Goal: Participate in discussion

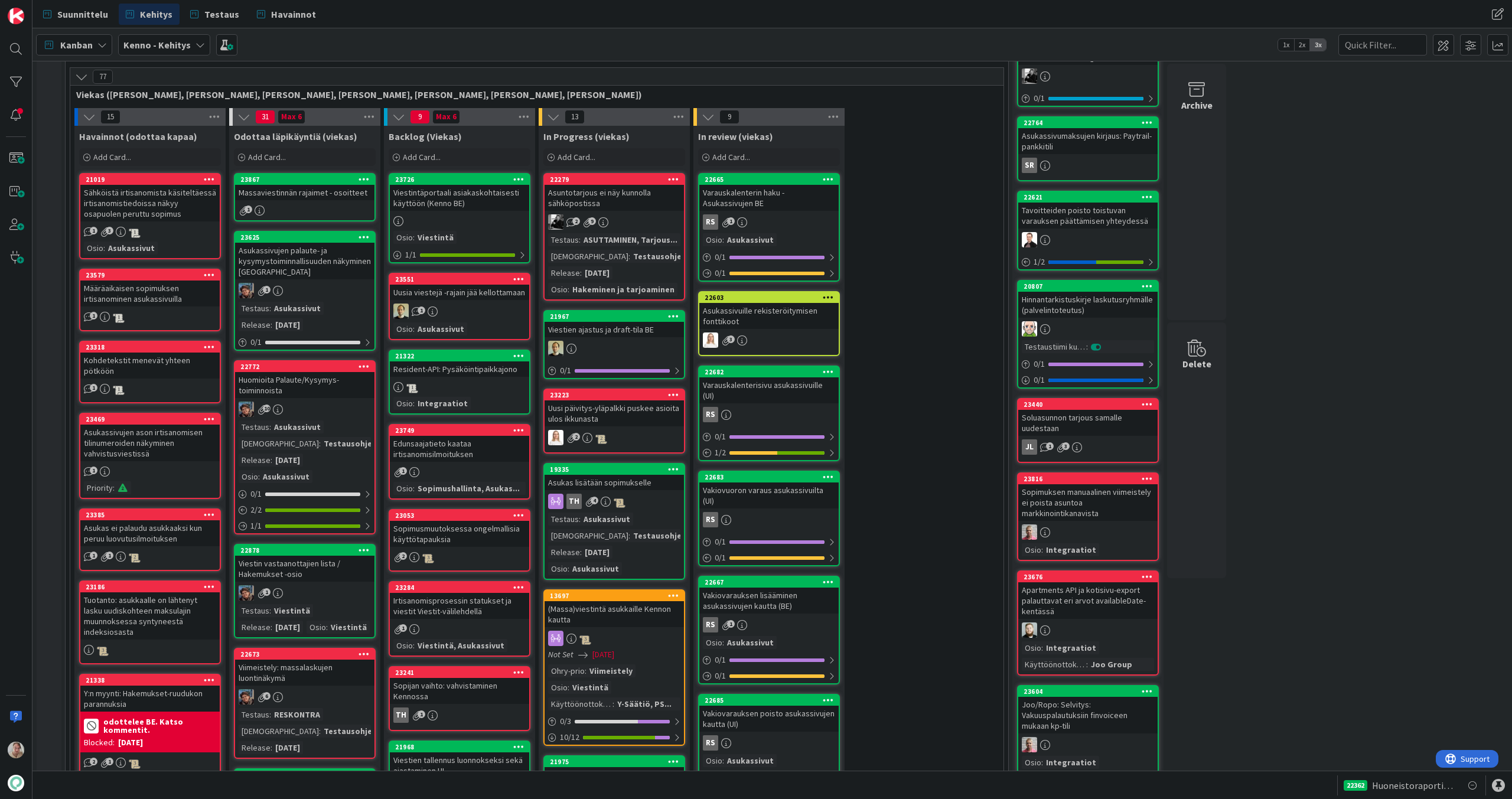
scroll to position [258, 0]
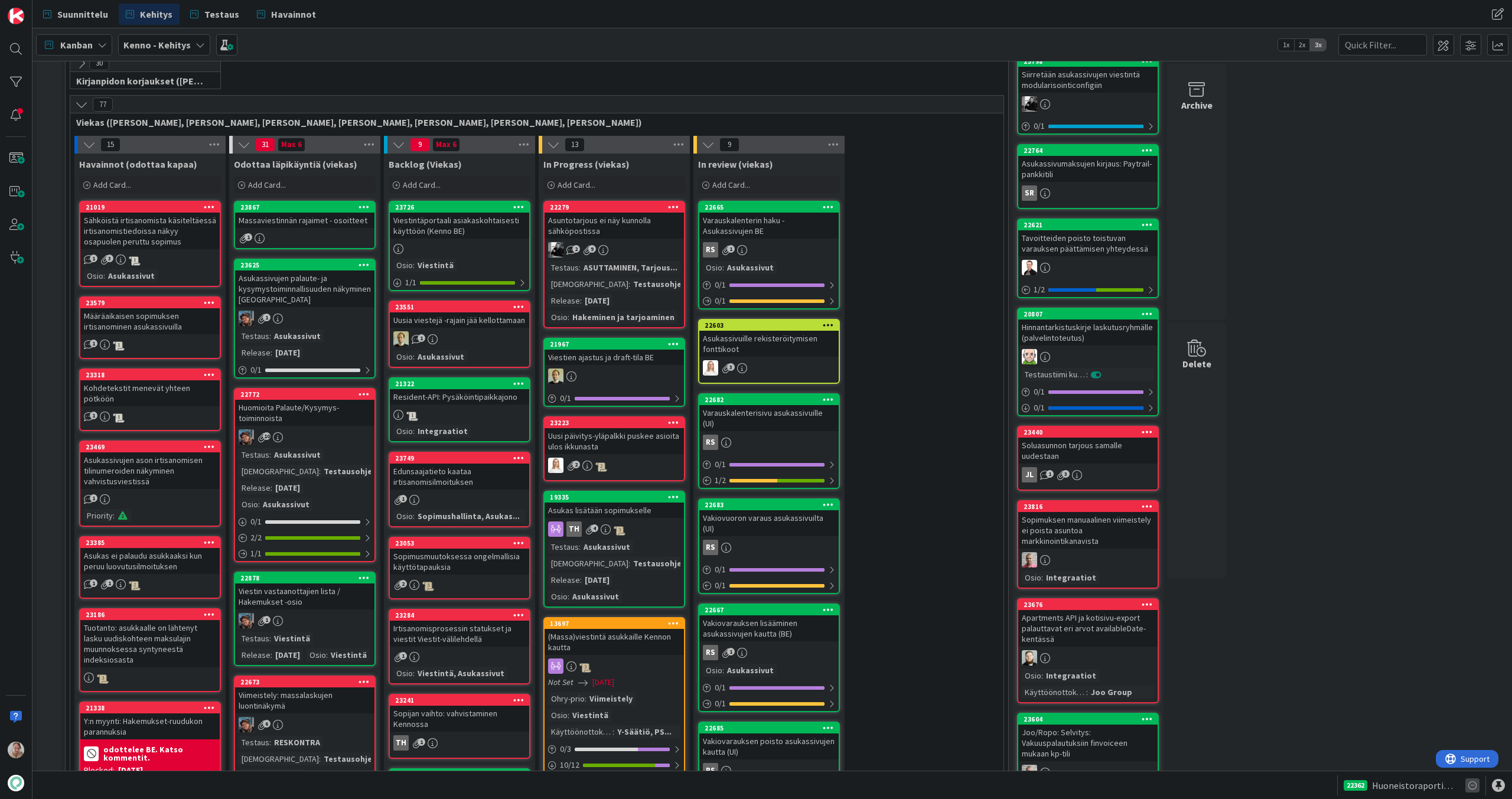
click at [1475, 787] on icon at bounding box center [1472, 785] width 14 height 14
click at [1492, 787] on div "22362 Huoneistoraportin automaattinen liittäminen backendissä - UI muutokset" at bounding box center [772, 785] width 1480 height 28
click at [1496, 790] on div at bounding box center [1498, 785] width 13 height 13
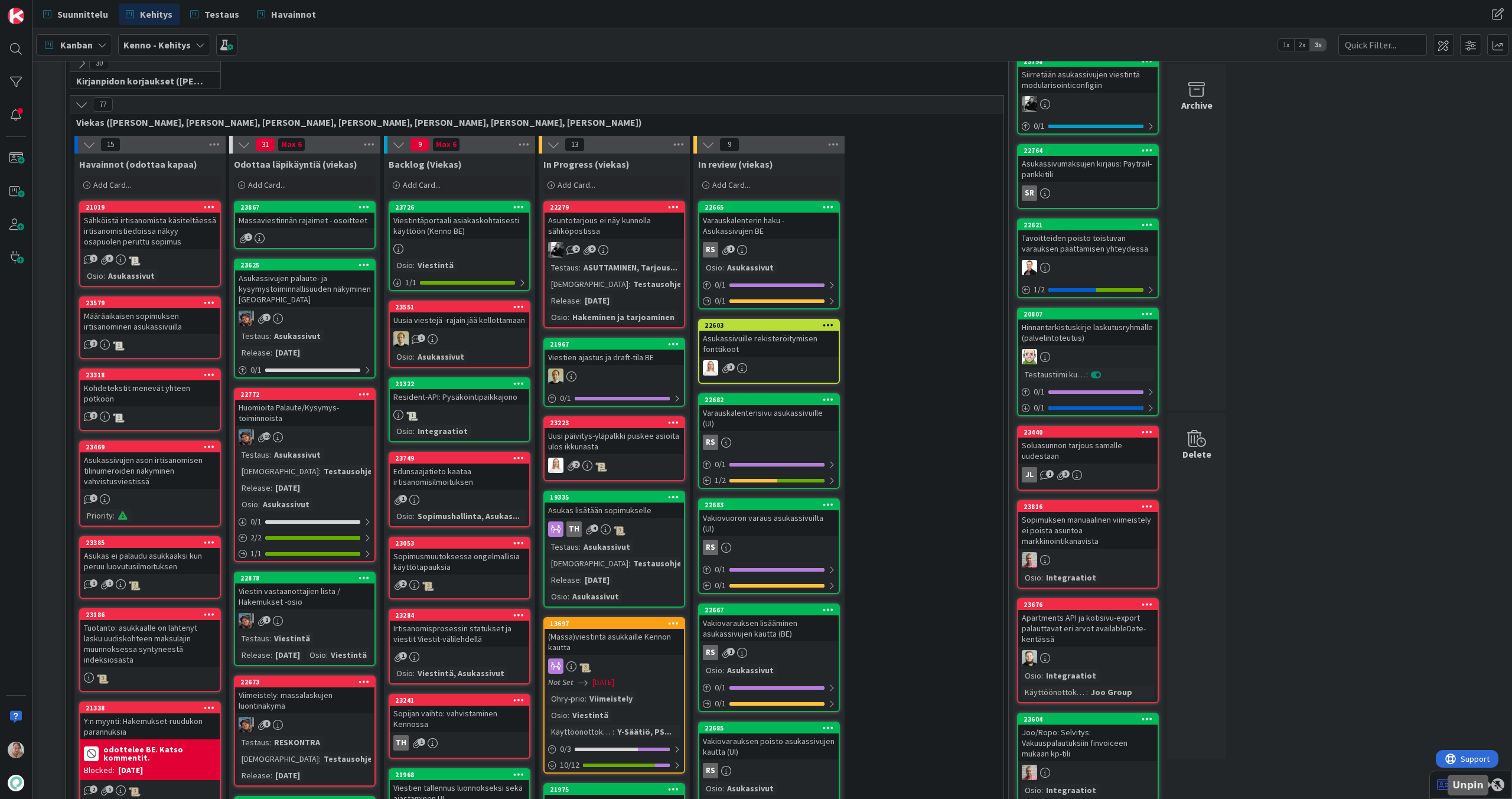
click at [1500, 787] on div at bounding box center [1498, 784] width 13 height 13
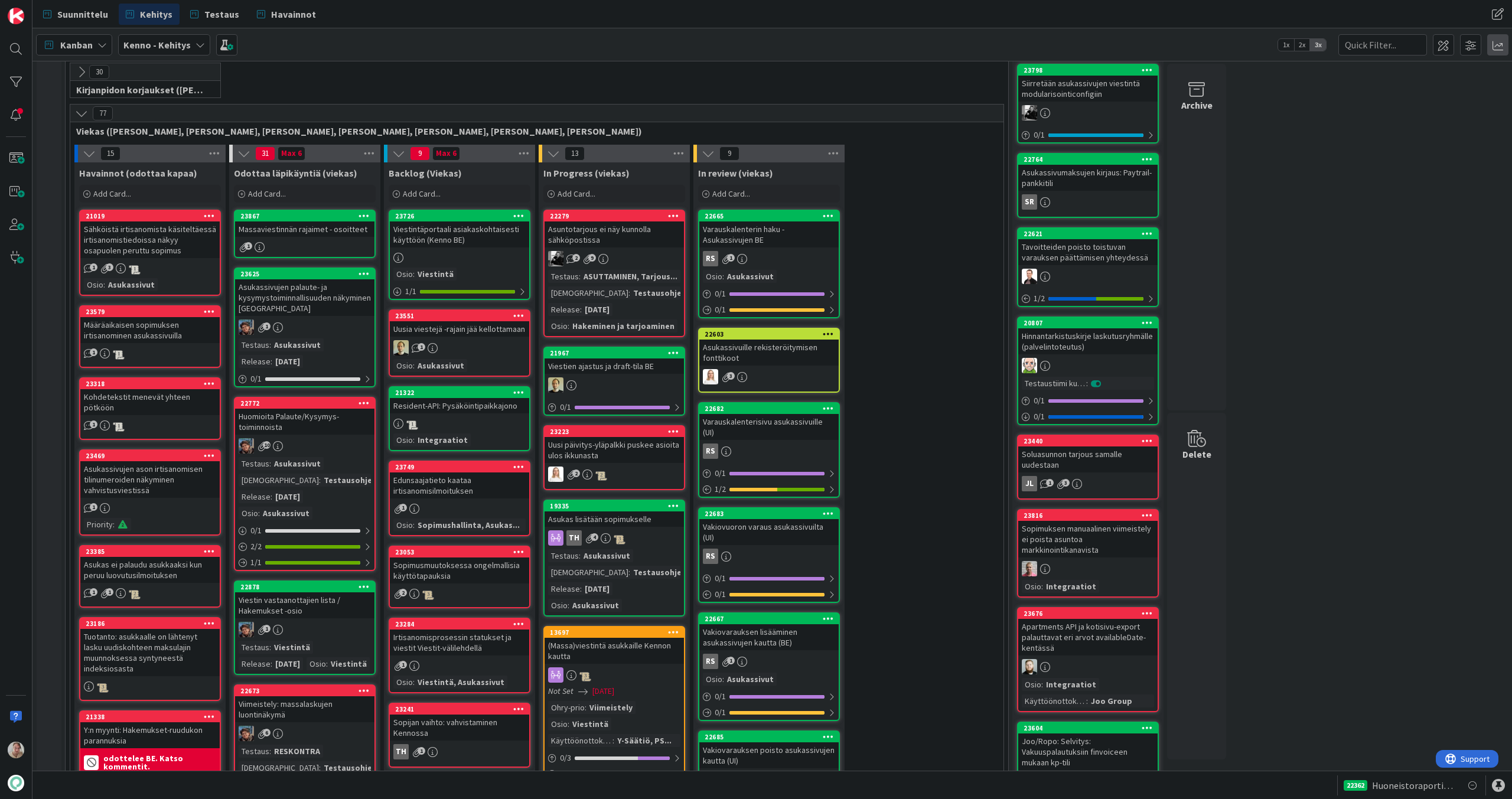
scroll to position [254, 0]
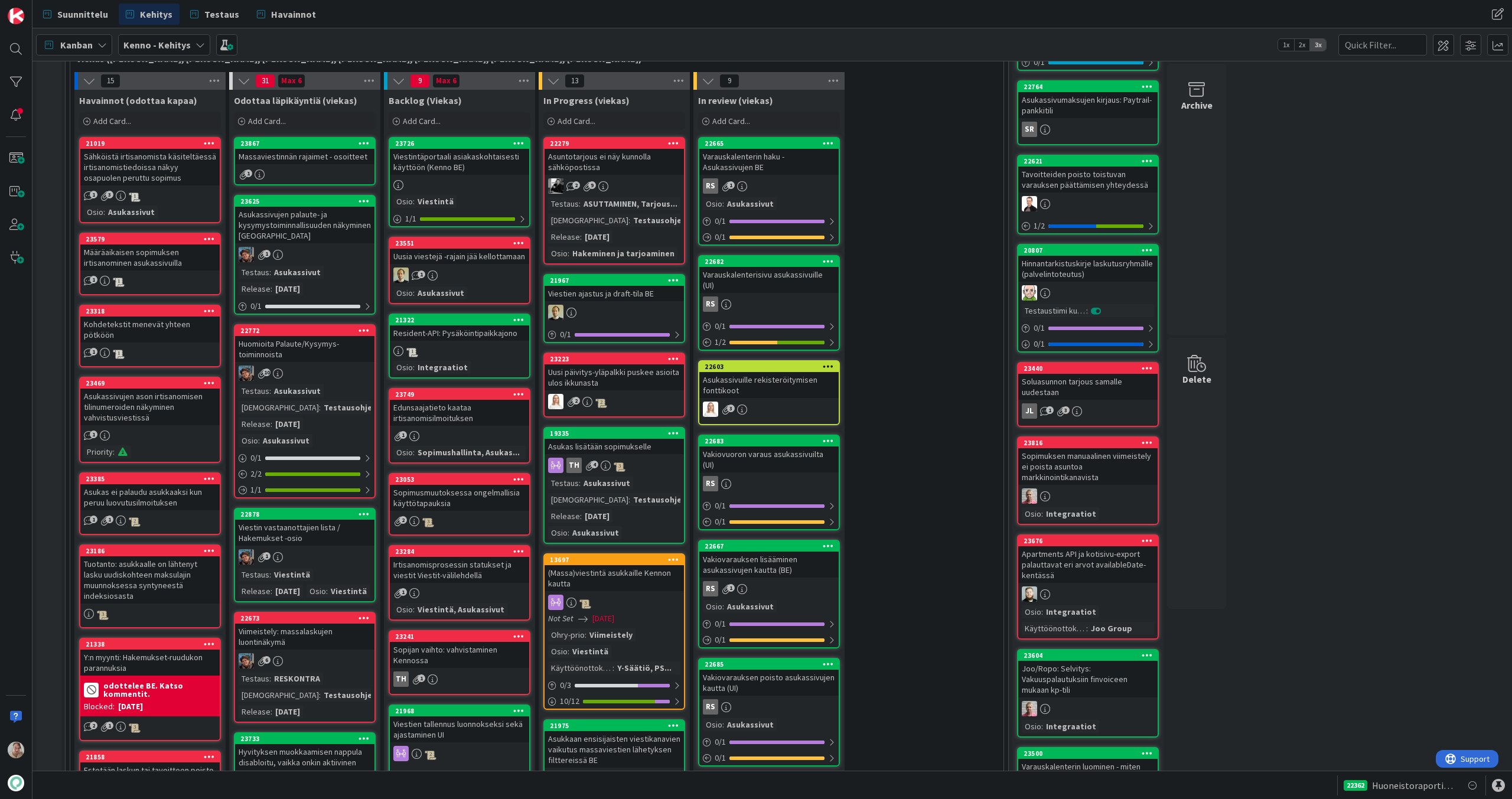
scroll to position [310, 0]
